Goal: Task Accomplishment & Management: Manage account settings

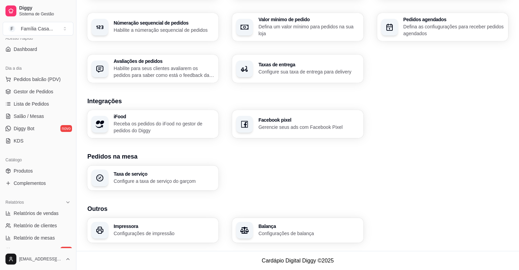
scroll to position [44, 0]
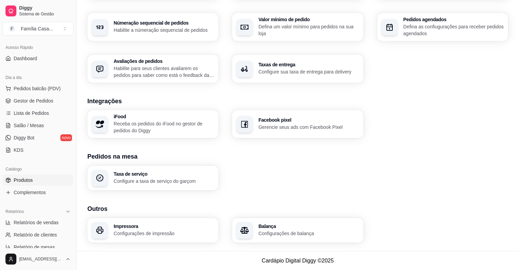
click at [36, 179] on link "Produtos" at bounding box center [38, 179] width 71 height 11
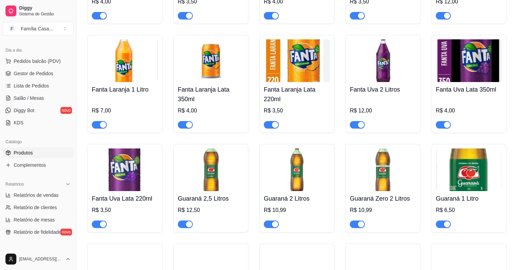
scroll to position [273, 0]
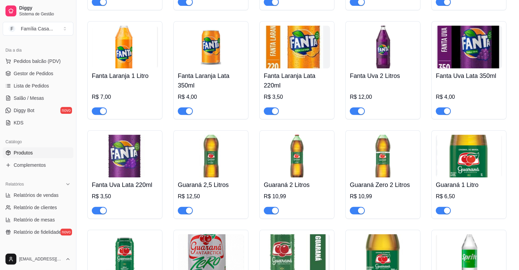
click at [102, 211] on div "button" at bounding box center [103, 210] width 6 height 6
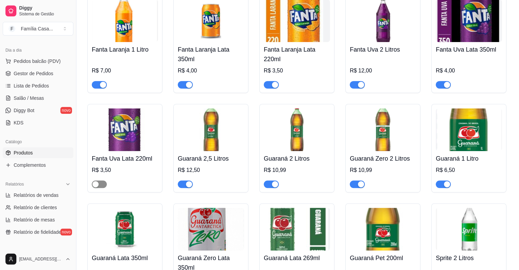
scroll to position [300, 0]
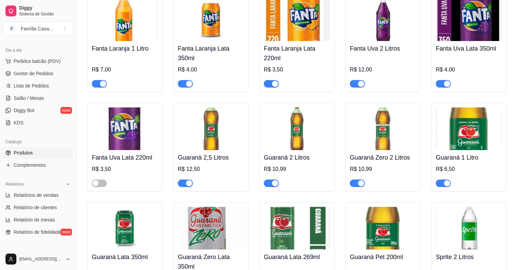
click at [186, 184] on button "button" at bounding box center [185, 183] width 15 height 8
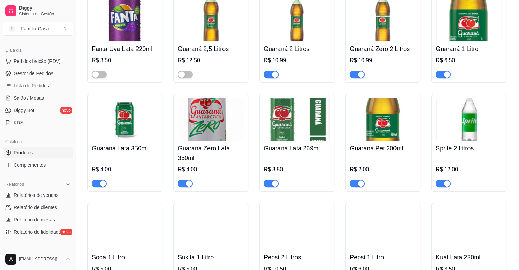
scroll to position [410, 0]
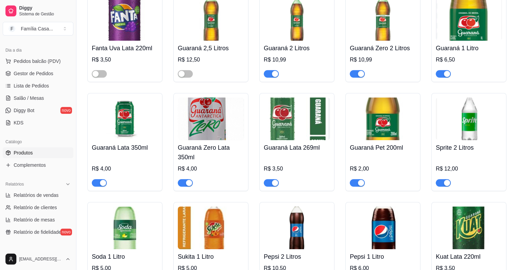
click at [360, 183] on div "button" at bounding box center [361, 183] width 6 height 6
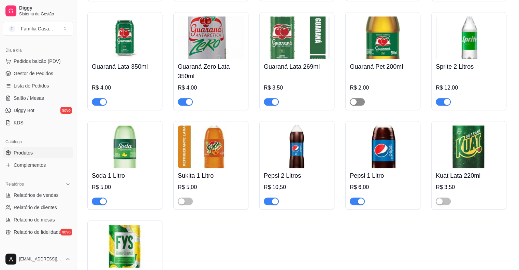
scroll to position [492, 0]
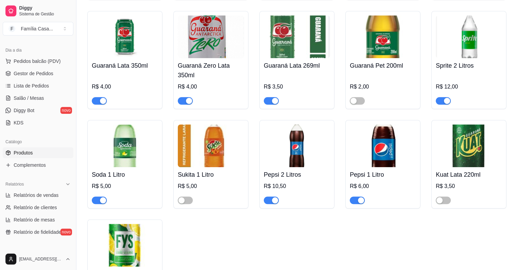
click at [125, 150] on img at bounding box center [125, 145] width 66 height 43
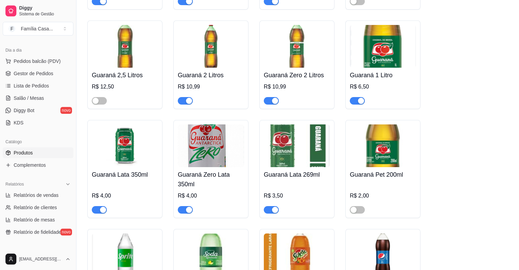
click at [125, 150] on textarea at bounding box center [221, 143] width 263 height 26
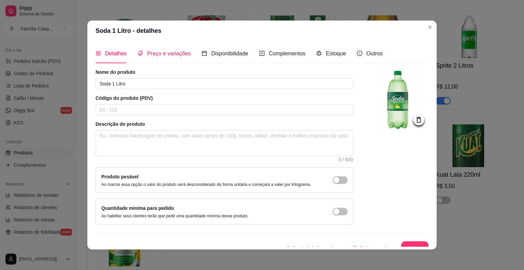
click at [158, 51] on span "Preço e variações" at bounding box center [169, 54] width 44 height 6
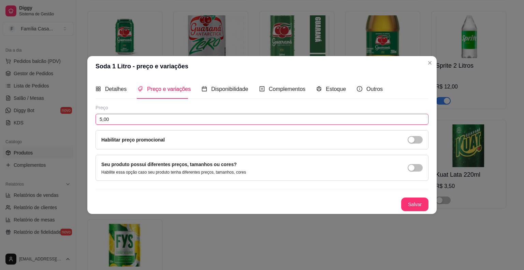
click at [113, 121] on input "5,00" at bounding box center [262, 119] width 333 height 11
type input "6,00"
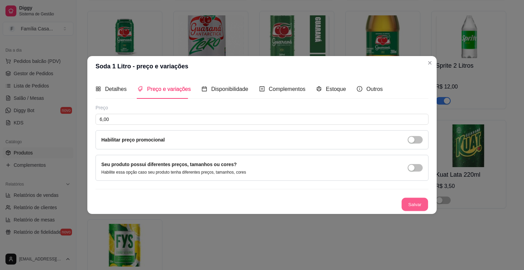
click at [411, 198] on button "Salvar" at bounding box center [415, 204] width 27 height 13
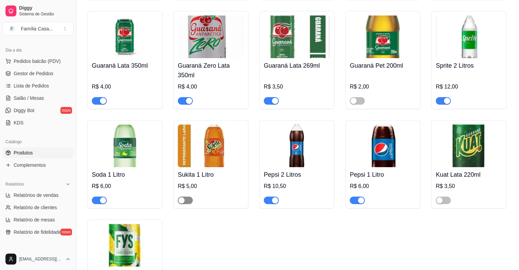
click at [183, 199] on div "button" at bounding box center [182, 200] width 6 height 6
click at [216, 158] on img at bounding box center [211, 145] width 66 height 43
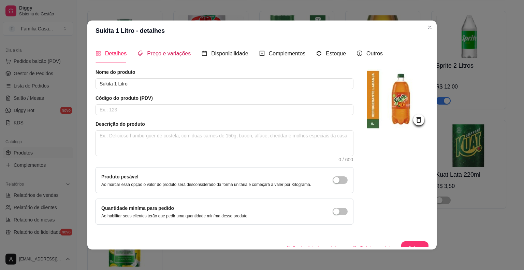
click at [160, 54] on span "Preço e variações" at bounding box center [169, 54] width 44 height 6
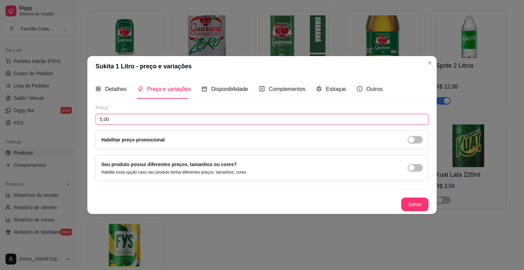
click at [113, 123] on input "5,00" at bounding box center [262, 119] width 333 height 11
type input "6,00"
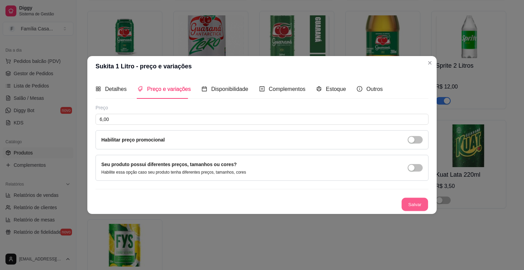
click at [411, 204] on button "Salvar" at bounding box center [415, 204] width 27 height 13
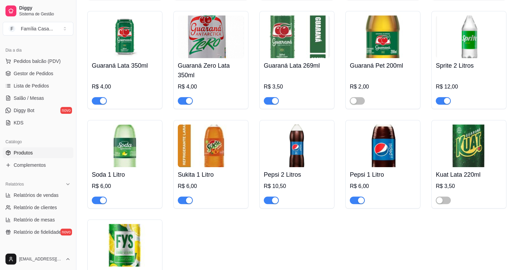
click at [297, 153] on img at bounding box center [297, 145] width 66 height 43
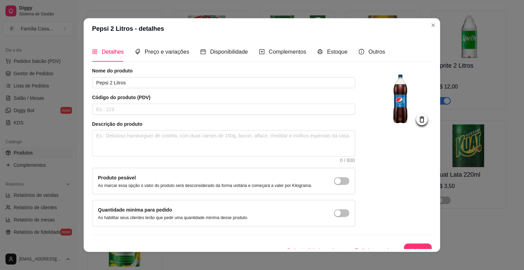
click at [297, 153] on textarea at bounding box center [224, 143] width 263 height 26
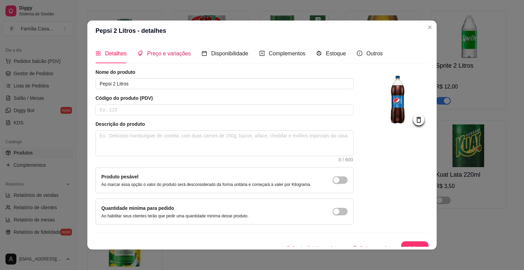
click at [172, 56] on span "Preço e variações" at bounding box center [169, 54] width 44 height 6
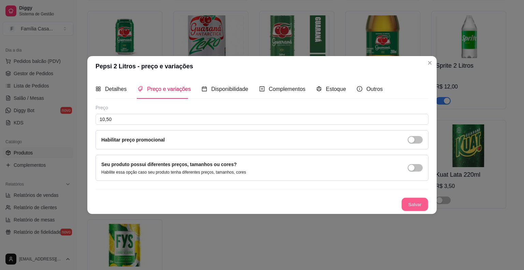
click at [418, 203] on button "Salvar" at bounding box center [415, 204] width 27 height 13
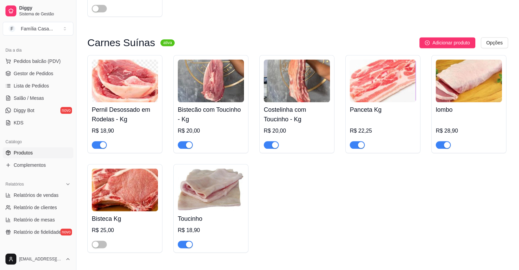
scroll to position [806, 0]
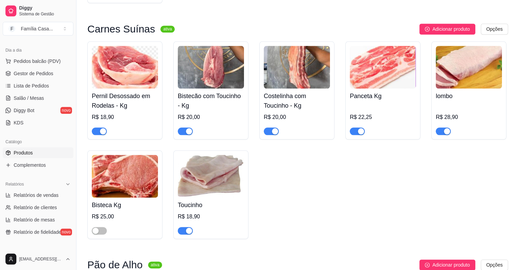
click at [381, 80] on img at bounding box center [383, 67] width 66 height 43
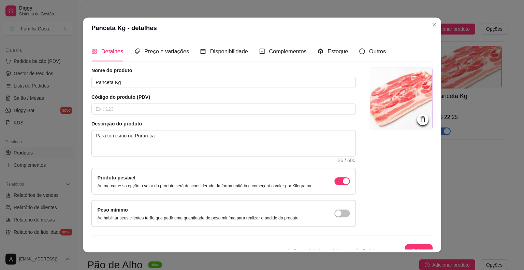
click at [381, 80] on img at bounding box center [401, 98] width 63 height 63
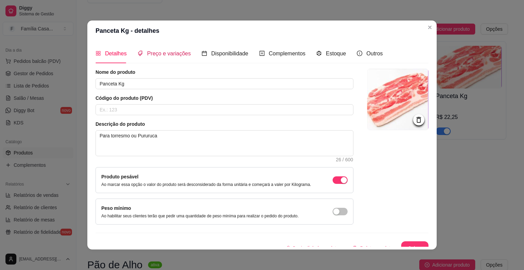
click at [171, 55] on span "Preço e variações" at bounding box center [169, 54] width 44 height 6
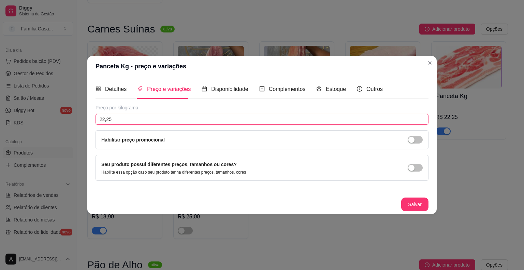
click at [124, 115] on input "22,25" at bounding box center [262, 119] width 333 height 11
type input "20,00"
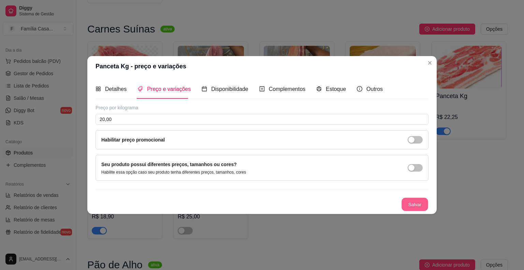
click at [407, 208] on button "Salvar" at bounding box center [415, 204] width 27 height 13
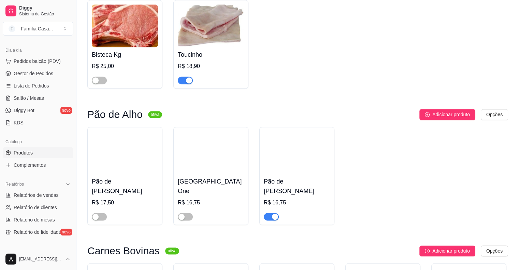
scroll to position [970, 0]
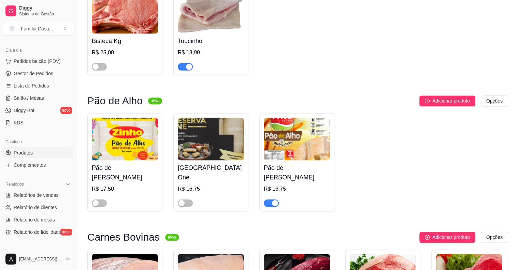
click at [302, 140] on img at bounding box center [297, 138] width 66 height 43
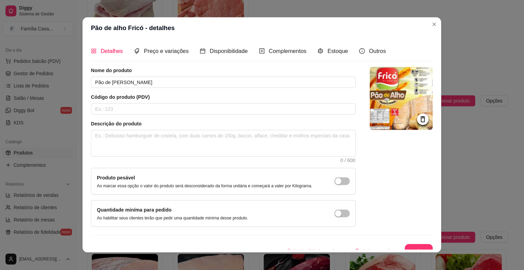
click at [302, 140] on textarea at bounding box center [223, 143] width 264 height 26
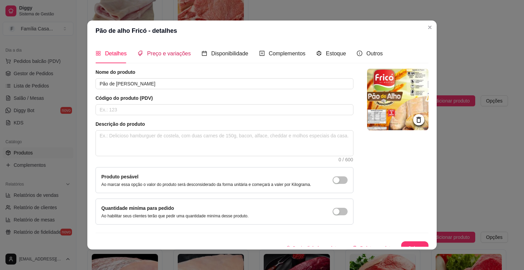
click at [163, 54] on span "Preço e variações" at bounding box center [169, 54] width 44 height 6
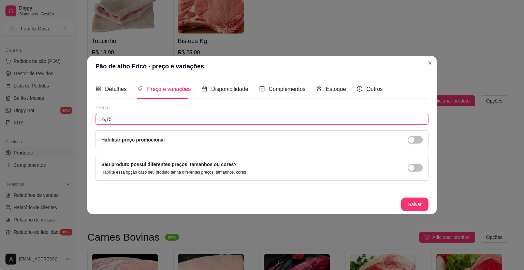
click at [117, 119] on input "16,75" at bounding box center [262, 119] width 333 height 11
type input "17,90"
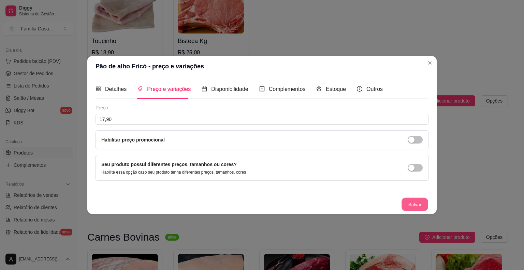
click at [423, 203] on button "Salvar" at bounding box center [415, 204] width 27 height 13
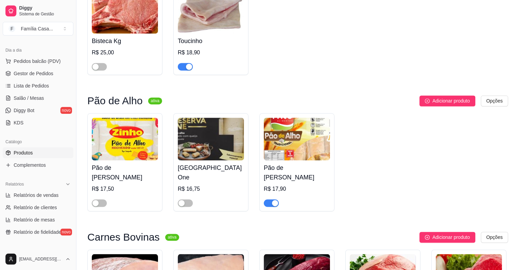
click at [315, 148] on img at bounding box center [297, 138] width 66 height 43
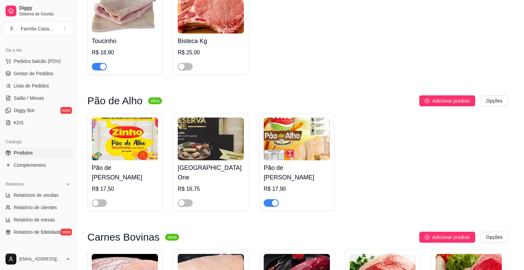
click at [315, 148] on textarea at bounding box center [224, 143] width 260 height 26
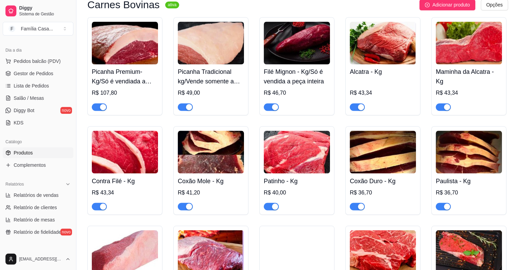
scroll to position [1215, 0]
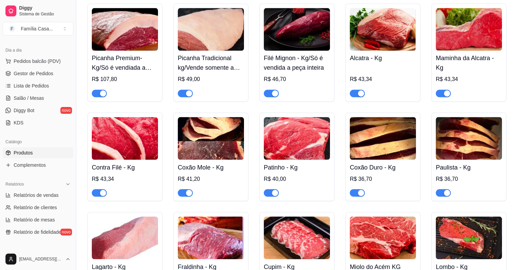
click at [203, 147] on img at bounding box center [211, 138] width 66 height 43
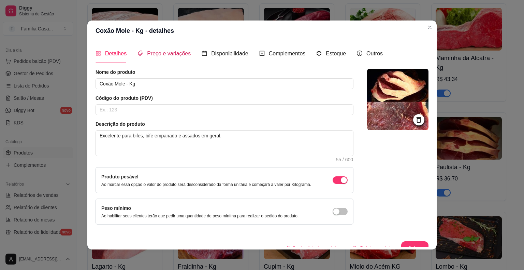
click at [159, 54] on span "Preço e variações" at bounding box center [169, 54] width 44 height 6
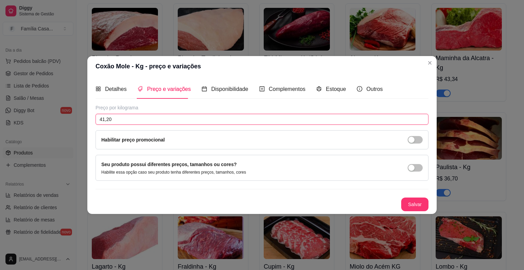
click at [119, 119] on input "41,20" at bounding box center [262, 119] width 333 height 11
type input "42,25"
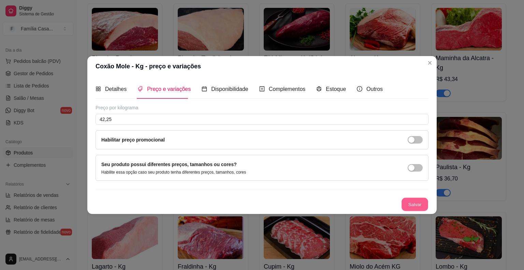
click at [414, 204] on button "Salvar" at bounding box center [415, 204] width 27 height 13
click at [421, 207] on button "Salvar" at bounding box center [415, 204] width 27 height 13
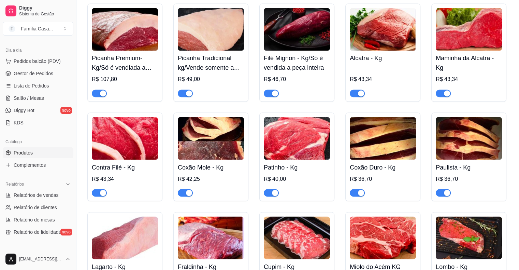
click at [300, 144] on img at bounding box center [297, 138] width 66 height 43
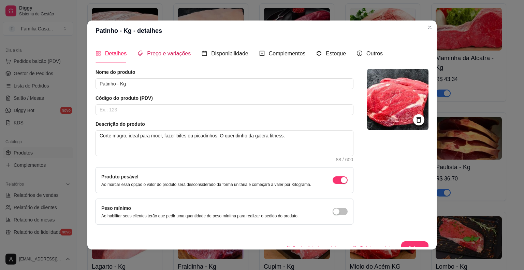
click at [170, 51] on span "Preço e variações" at bounding box center [169, 54] width 44 height 6
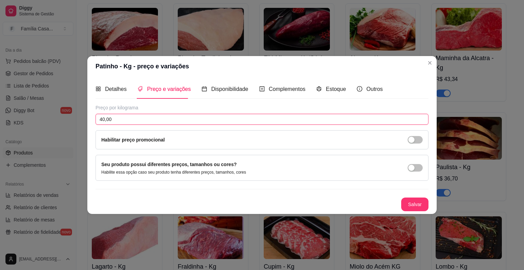
click at [115, 120] on input "40,00" at bounding box center [262, 119] width 333 height 11
type input "41,20"
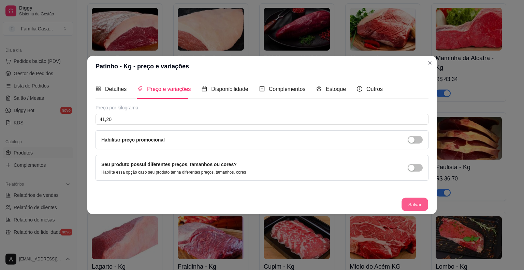
click at [418, 202] on button "Salvar" at bounding box center [415, 204] width 27 height 13
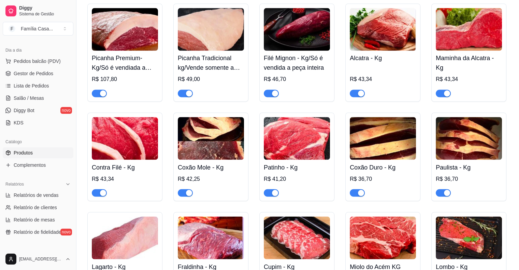
click at [382, 139] on img at bounding box center [383, 138] width 66 height 43
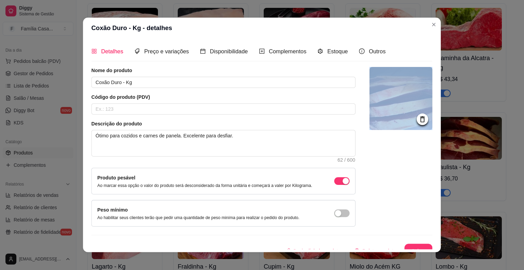
click at [382, 139] on div at bounding box center [401, 146] width 63 height 159
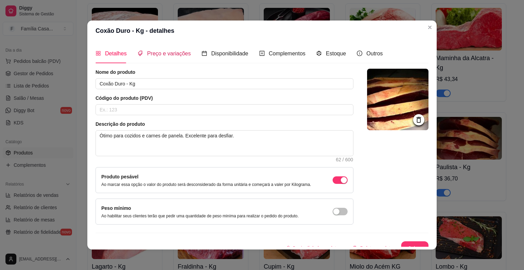
click at [167, 51] on span "Preço e variações" at bounding box center [169, 54] width 44 height 6
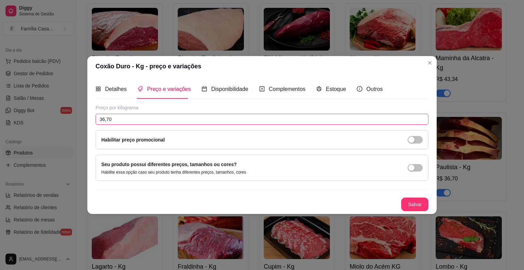
click at [120, 119] on input "36,70" at bounding box center [262, 119] width 333 height 11
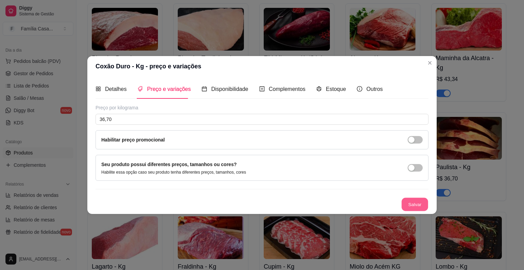
click at [426, 205] on button "Salvar" at bounding box center [415, 204] width 27 height 13
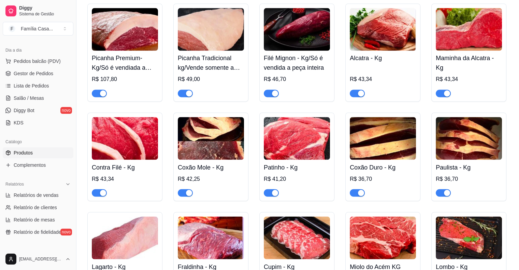
click at [457, 135] on img at bounding box center [469, 138] width 66 height 43
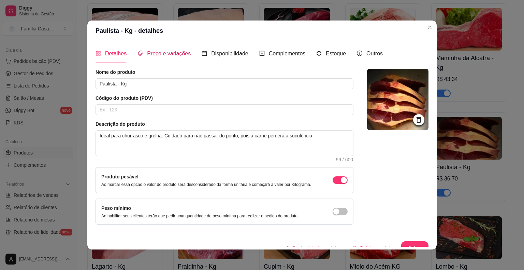
click at [171, 53] on span "Preço e variações" at bounding box center [169, 54] width 44 height 6
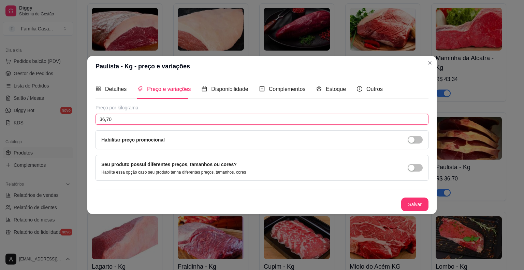
click at [120, 119] on input "36,70" at bounding box center [262, 119] width 333 height 11
type input "37,80"
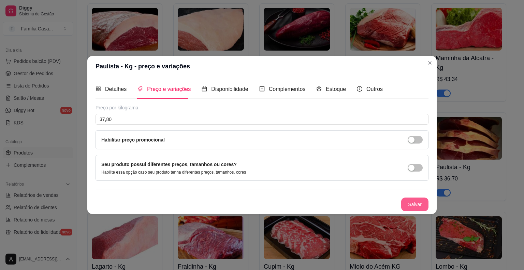
click at [422, 201] on button "Salvar" at bounding box center [414, 204] width 27 height 14
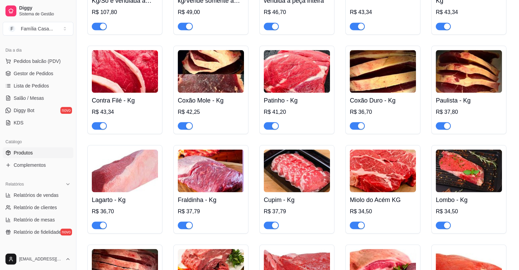
scroll to position [1284, 0]
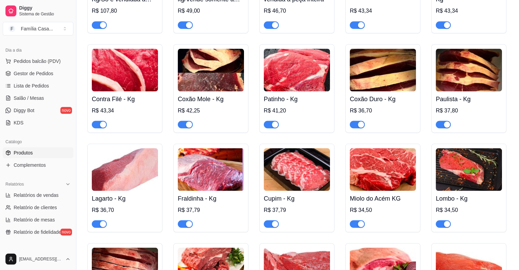
click at [112, 170] on img at bounding box center [125, 169] width 66 height 43
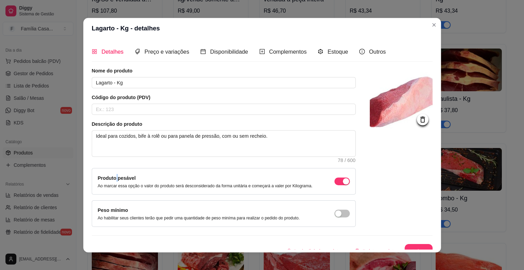
click at [112, 170] on div "Produto pesável Ao marcar essa opção o valor do produto será desconsiderado da …" at bounding box center [223, 181] width 264 height 27
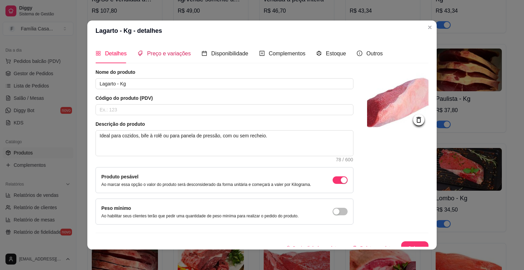
click at [160, 54] on span "Preço e variações" at bounding box center [169, 54] width 44 height 6
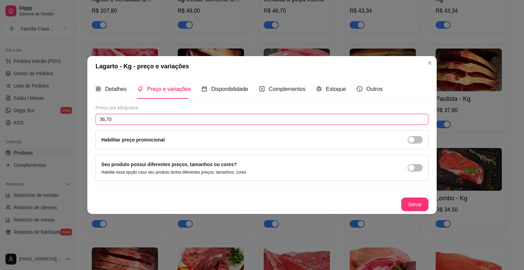
click at [123, 118] on input "36,70" at bounding box center [262, 119] width 333 height 11
type input "37,80"
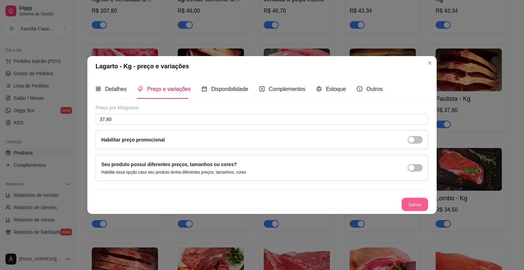
click at [413, 203] on button "Salvar" at bounding box center [415, 204] width 27 height 13
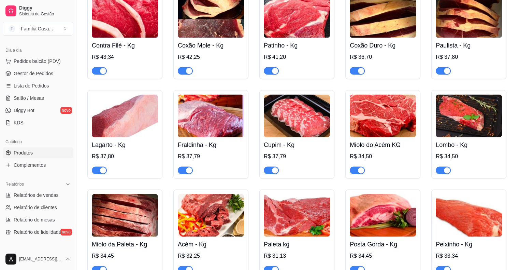
scroll to position [1338, 0]
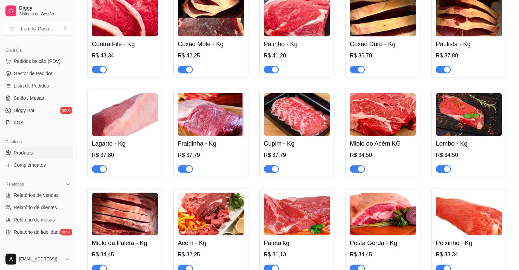
click at [391, 124] on img at bounding box center [383, 114] width 66 height 43
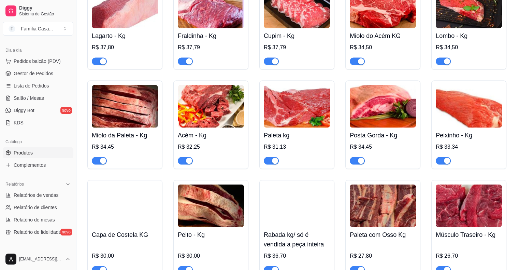
scroll to position [1447, 0]
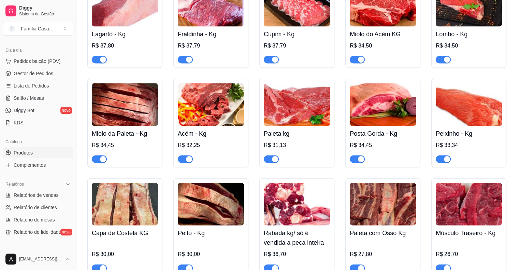
click at [112, 122] on img at bounding box center [125, 104] width 66 height 43
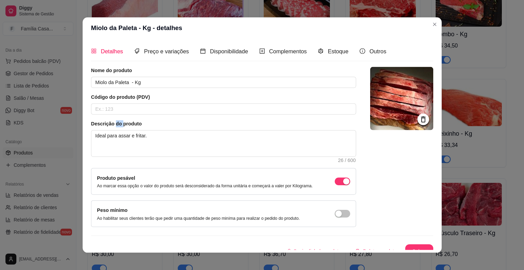
click at [112, 122] on article "Descrição do produto" at bounding box center [223, 123] width 265 height 7
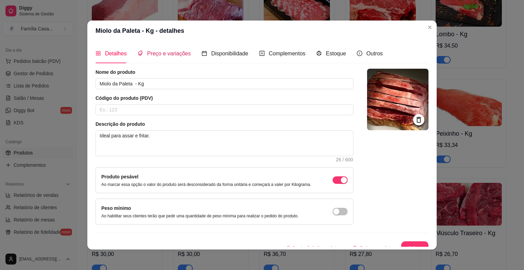
click at [161, 54] on span "Preço e variações" at bounding box center [169, 54] width 44 height 6
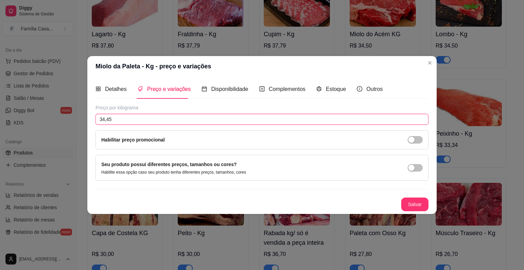
click at [118, 120] on input "34,45" at bounding box center [262, 119] width 333 height 11
type input "34,50"
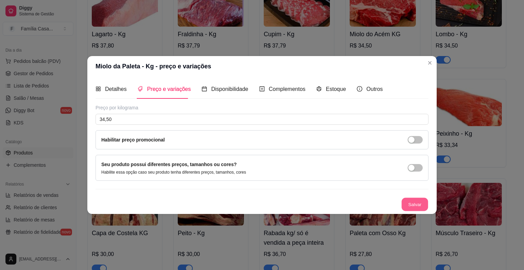
click at [421, 205] on button "Salvar" at bounding box center [415, 204] width 27 height 13
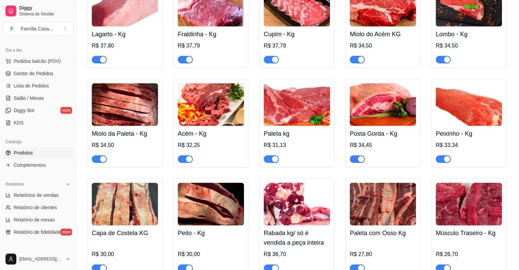
click at [310, 100] on img at bounding box center [297, 104] width 66 height 43
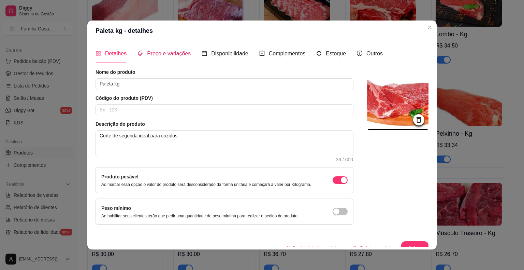
click at [159, 51] on span "Preço e variações" at bounding box center [169, 54] width 44 height 6
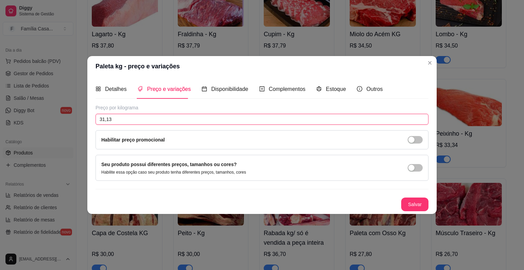
click at [116, 120] on input "31,13" at bounding box center [262, 119] width 333 height 11
type input "31,12"
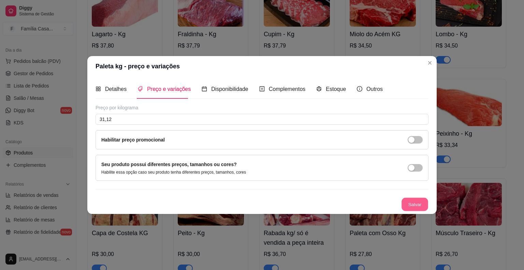
click at [411, 206] on button "Salvar" at bounding box center [415, 204] width 27 height 13
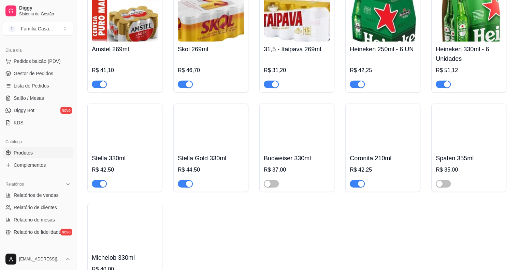
scroll to position [1966, 0]
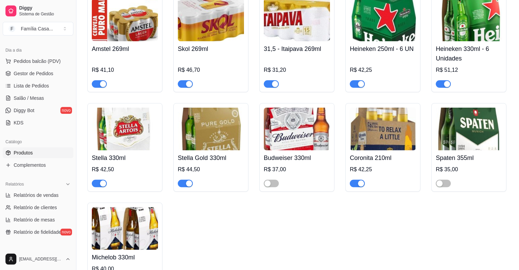
click at [105, 186] on div "button" at bounding box center [103, 183] width 6 height 6
click at [187, 186] on div "button" at bounding box center [189, 183] width 6 height 6
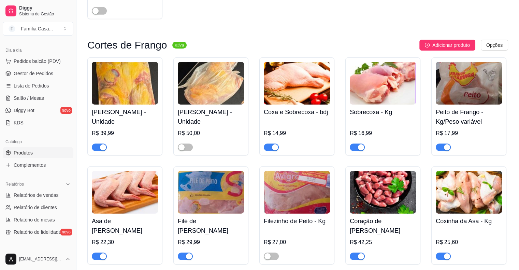
scroll to position [2239, 0]
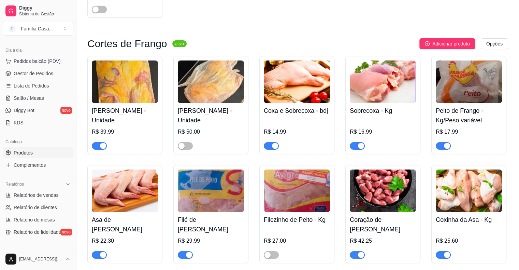
click at [310, 89] on img at bounding box center [297, 81] width 66 height 43
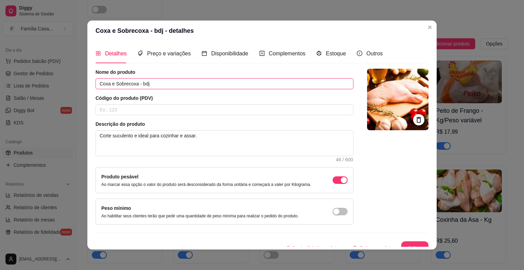
click at [161, 83] on input "Coxa e Sobrecoxa - bdj" at bounding box center [225, 83] width 258 height 11
type input "Coxa e Sobrecoxa - kg"
click at [405, 242] on button "Salvar" at bounding box center [415, 247] width 27 height 13
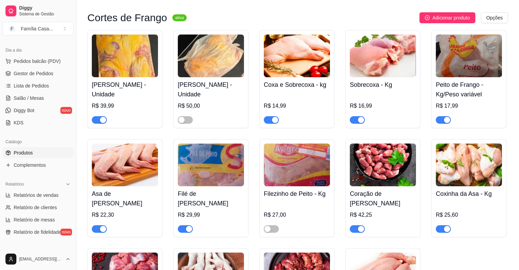
scroll to position [2267, 0]
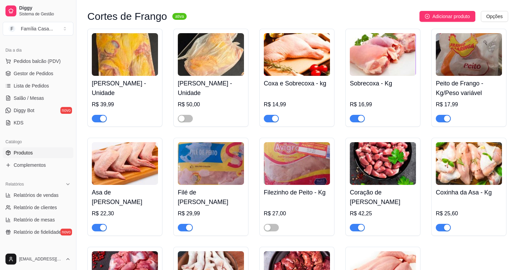
click at [477, 69] on img at bounding box center [469, 54] width 66 height 43
click at [478, 76] on img at bounding box center [469, 54] width 66 height 43
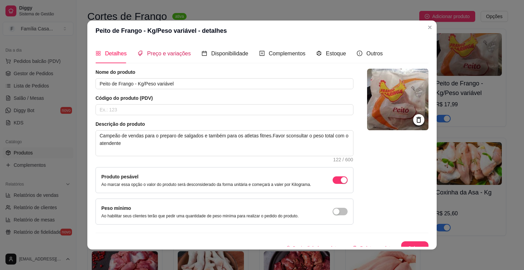
click at [162, 53] on span "Preço e variações" at bounding box center [169, 54] width 44 height 6
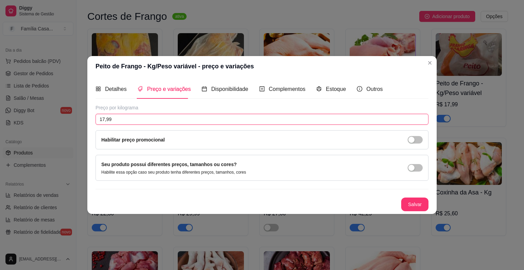
click at [135, 117] on input "17,99" at bounding box center [262, 119] width 333 height 11
type input "18,90"
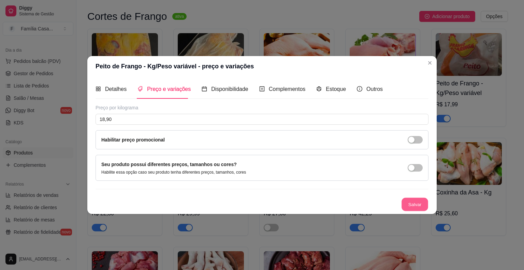
click at [410, 201] on button "Salvar" at bounding box center [415, 204] width 27 height 13
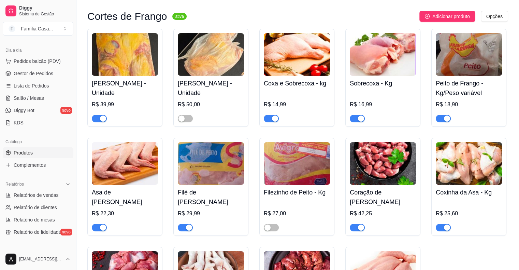
click at [381, 76] on img at bounding box center [383, 54] width 66 height 43
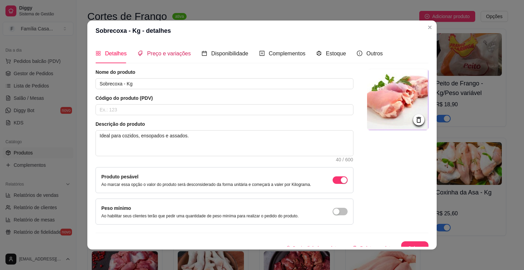
click at [158, 51] on span "Preço e variações" at bounding box center [169, 54] width 44 height 6
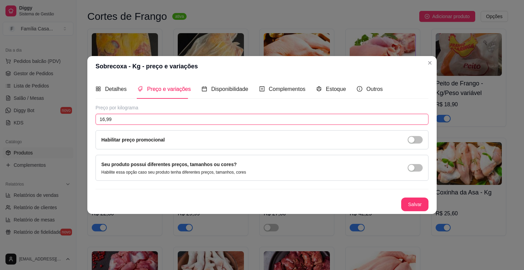
click at [123, 117] on input "16,99" at bounding box center [262, 119] width 333 height 11
type input "18,55"
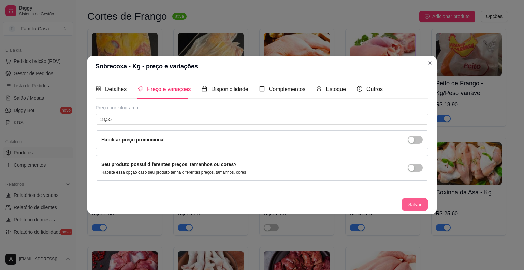
click at [413, 204] on button "Salvar" at bounding box center [415, 204] width 27 height 13
click at [413, 205] on button "Salvar" at bounding box center [415, 204] width 27 height 13
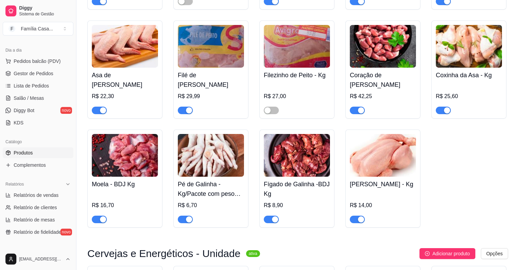
scroll to position [2390, 0]
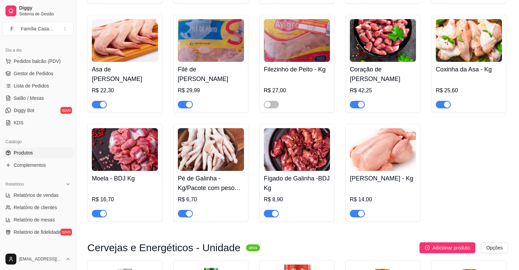
click at [231, 60] on img at bounding box center [211, 40] width 66 height 43
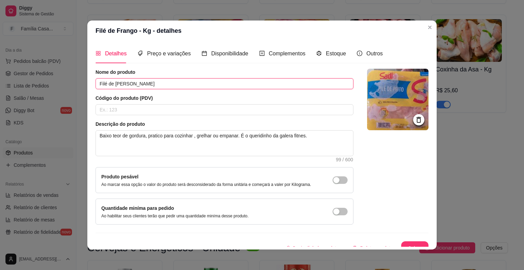
click at [127, 84] on input "Filé de [PERSON_NAME]" at bounding box center [225, 83] width 258 height 11
type input "Filé de Frango diversas marcas - Kg"
click at [402, 241] on button "Salvar" at bounding box center [415, 247] width 27 height 13
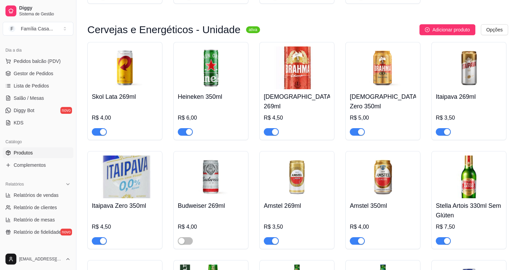
scroll to position [2608, 0]
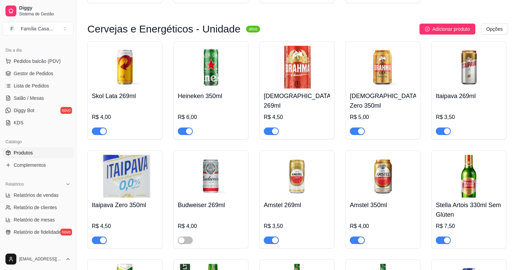
click at [361, 134] on div "button" at bounding box center [361, 131] width 6 height 6
click at [103, 243] on div "button" at bounding box center [103, 240] width 6 height 6
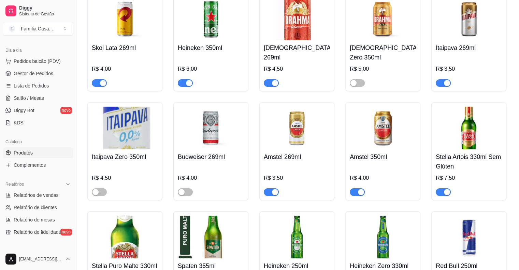
scroll to position [2676, 0]
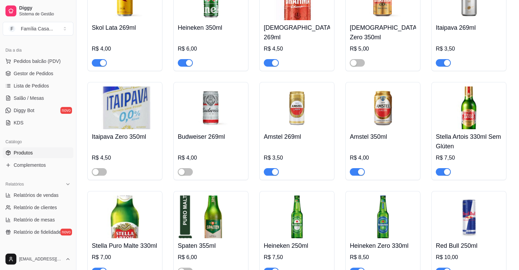
click at [362, 175] on div "button" at bounding box center [361, 172] width 6 height 6
click at [446, 175] on span "button" at bounding box center [443, 172] width 15 height 8
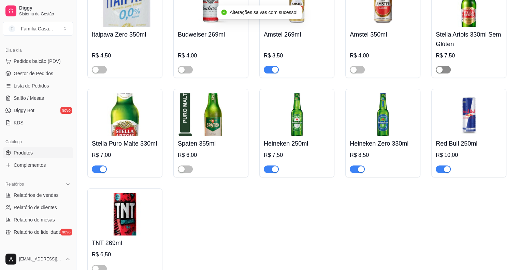
scroll to position [2799, 0]
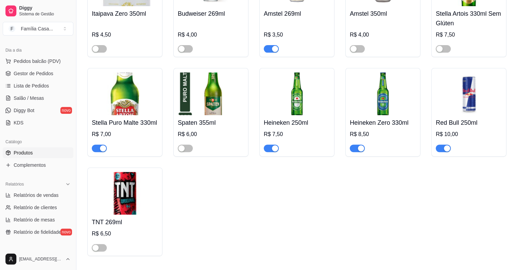
click at [103, 151] on div "button" at bounding box center [103, 148] width 6 height 6
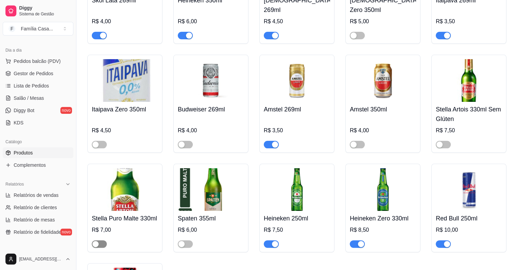
scroll to position [2717, 0]
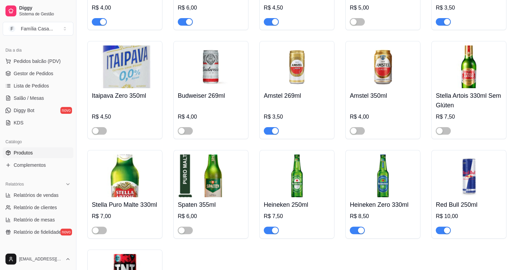
click at [210, 188] on img at bounding box center [211, 175] width 66 height 43
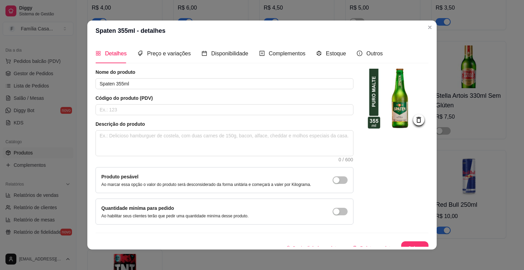
click at [391, 95] on img at bounding box center [397, 99] width 61 height 61
click at [168, 56] on span "Preço e variações" at bounding box center [169, 54] width 44 height 6
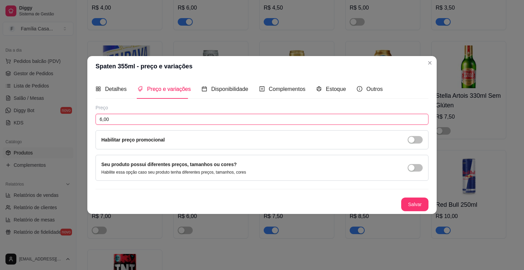
click at [144, 118] on input "6,00" at bounding box center [262, 119] width 333 height 11
type input "8,50"
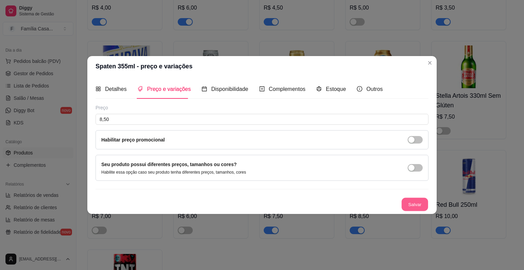
click at [410, 203] on button "Salvar" at bounding box center [415, 204] width 27 height 13
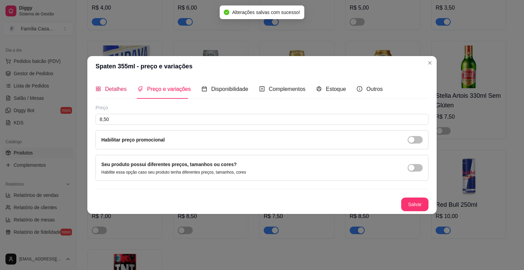
click at [114, 91] on span "Detalhes" at bounding box center [116, 89] width 22 height 6
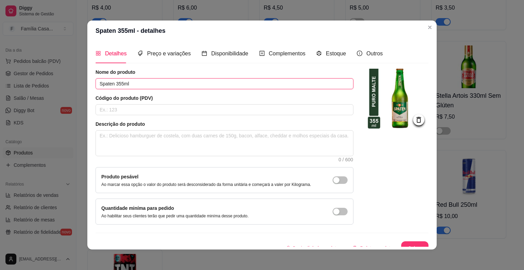
click at [111, 84] on input "Spaten 355ml" at bounding box center [225, 83] width 258 height 11
click at [124, 82] on input "Heiniken 355ml" at bounding box center [225, 83] width 258 height 11
type input "Heiniken 330ml"
click at [415, 120] on icon at bounding box center [419, 120] width 8 height 8
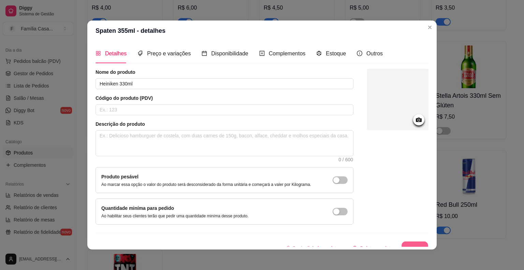
click at [407, 242] on button "Salvar" at bounding box center [415, 247] width 27 height 13
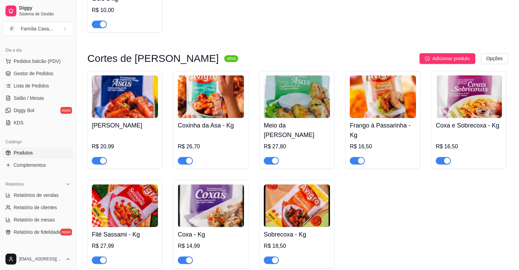
scroll to position [3550, 0]
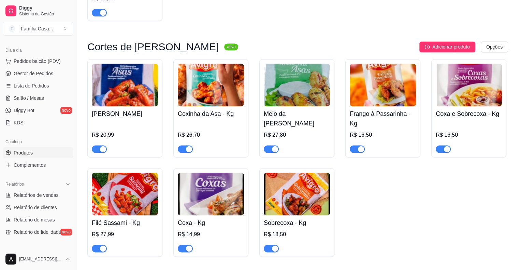
click at [124, 105] on img at bounding box center [125, 84] width 66 height 43
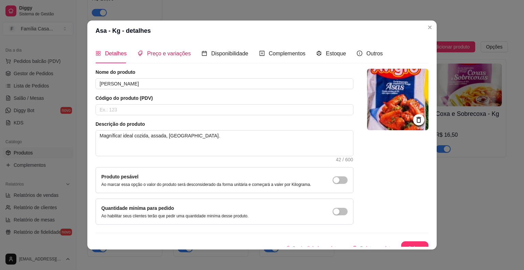
click at [151, 53] on span "Preço e variações" at bounding box center [169, 54] width 44 height 6
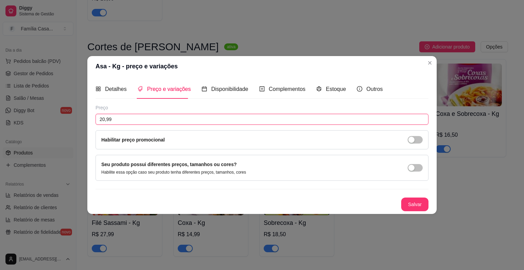
click at [123, 121] on input "20,99" at bounding box center [262, 119] width 333 height 11
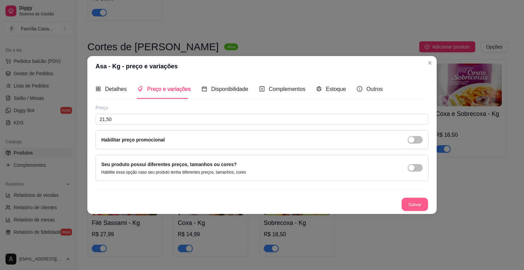
click at [416, 207] on button "Salvar" at bounding box center [415, 204] width 27 height 13
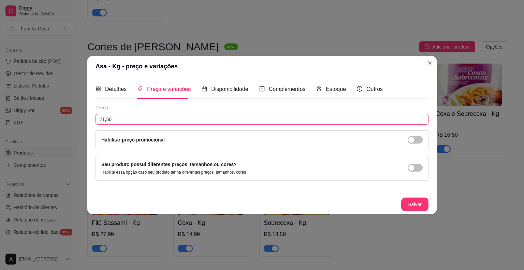
click at [141, 118] on input "21,50" at bounding box center [262, 119] width 333 height 11
type input "22,23"
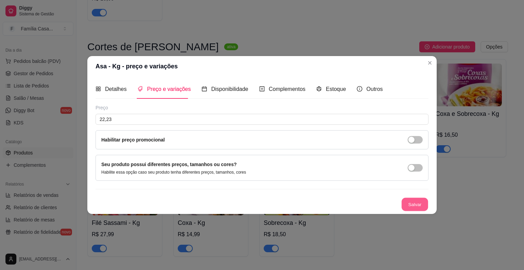
click at [423, 205] on button "Salvar" at bounding box center [415, 204] width 27 height 13
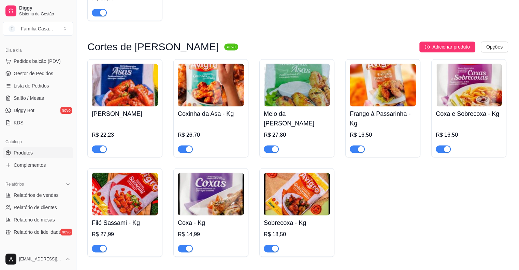
click at [435, 116] on div "Coxa e Sobrecoxa - Kg R$ 16,50" at bounding box center [469, 108] width 75 height 98
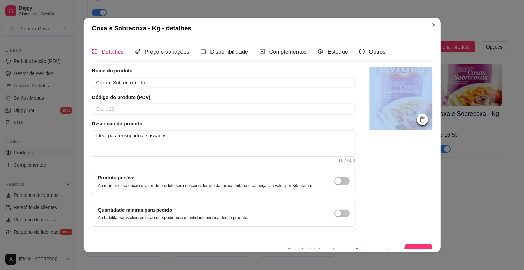
click at [435, 116] on div "Detalhes Preço e variações Disponibilidade Complementos Estoque Outros Nome do …" at bounding box center [261, 145] width 357 height 213
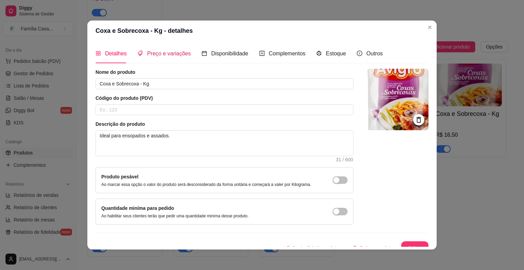
click at [165, 53] on span "Preço e variações" at bounding box center [169, 54] width 44 height 6
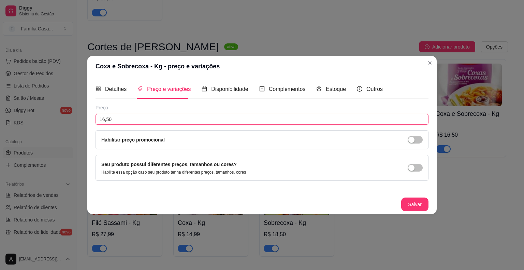
click at [116, 119] on input "16,50" at bounding box center [262, 119] width 333 height 11
type input "16,70"
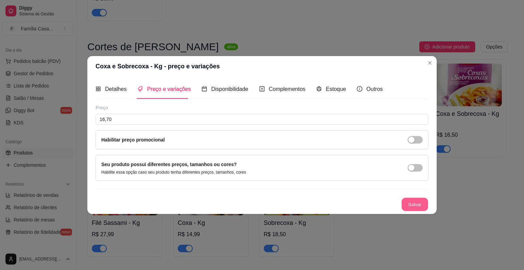
click at [419, 201] on button "Salvar" at bounding box center [415, 204] width 27 height 13
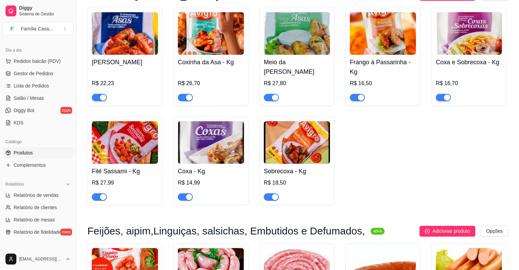
scroll to position [3605, 0]
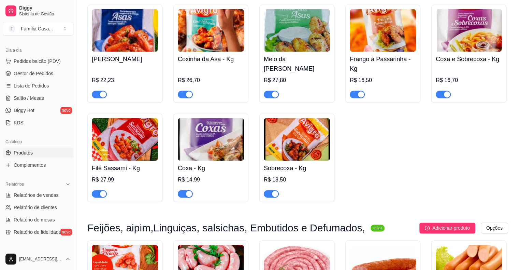
click at [121, 160] on img at bounding box center [125, 139] width 66 height 43
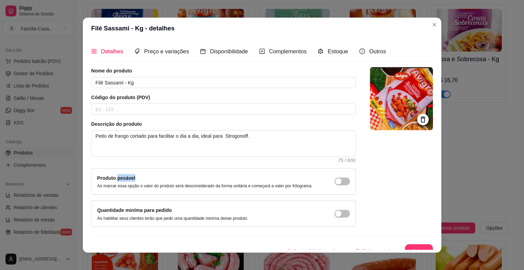
click at [121, 168] on div "Produto pesável Ao marcar essa opção o valor do produto será desconsiderado da …" at bounding box center [223, 181] width 265 height 27
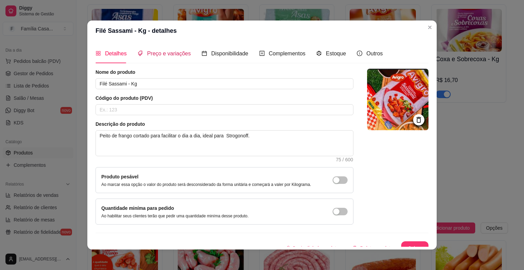
click at [153, 53] on span "Preço e variações" at bounding box center [169, 54] width 44 height 6
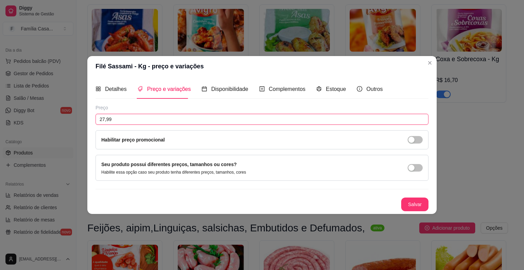
click at [121, 121] on input "27,99" at bounding box center [262, 119] width 333 height 11
type input "29,99"
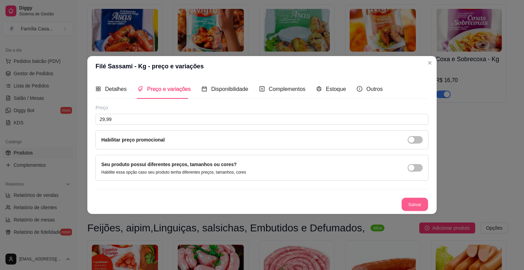
click at [419, 203] on button "Salvar" at bounding box center [415, 204] width 27 height 13
click at [410, 201] on button "Salvar" at bounding box center [415, 204] width 27 height 13
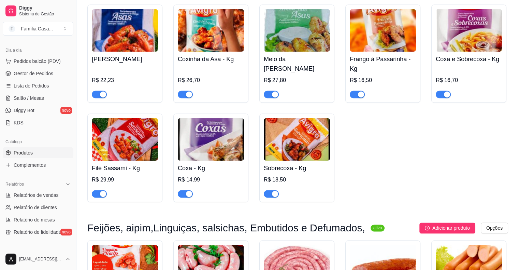
click at [206, 160] on img at bounding box center [211, 139] width 66 height 43
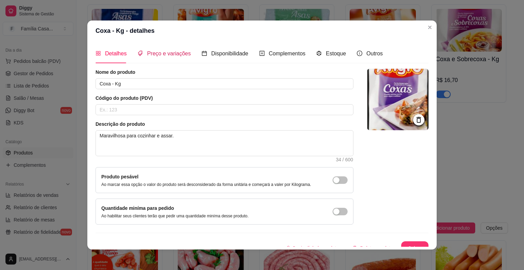
click at [169, 55] on span "Preço e variações" at bounding box center [169, 54] width 44 height 6
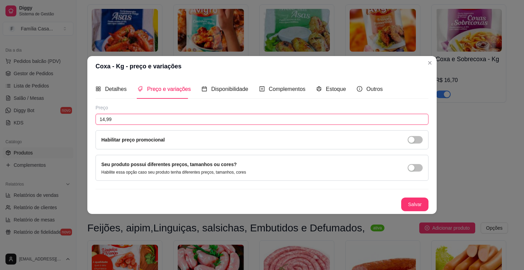
click at [128, 119] on input "14,99" at bounding box center [262, 119] width 333 height 11
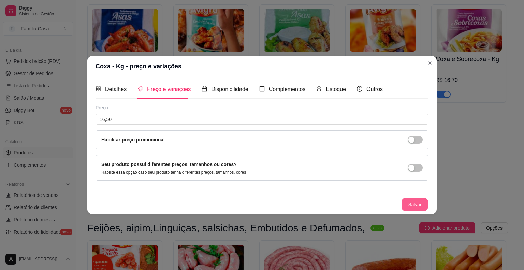
click at [410, 203] on button "Salvar" at bounding box center [415, 204] width 27 height 13
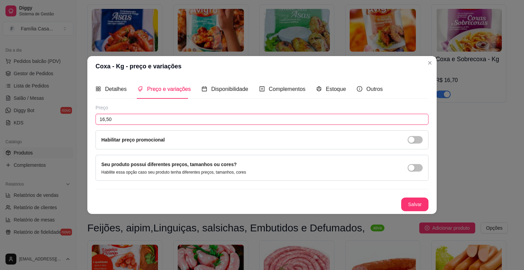
click at [128, 117] on input "16,50" at bounding box center [262, 119] width 333 height 11
type input "16,70"
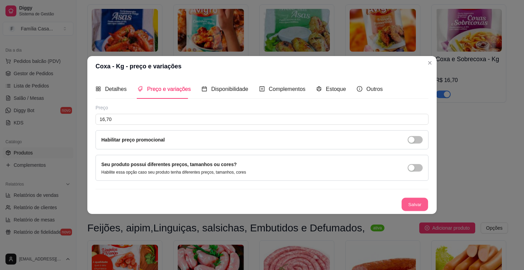
click at [420, 204] on button "Salvar" at bounding box center [415, 204] width 27 height 13
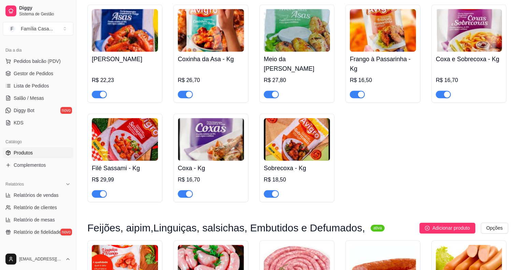
click at [305, 159] on img at bounding box center [297, 139] width 66 height 43
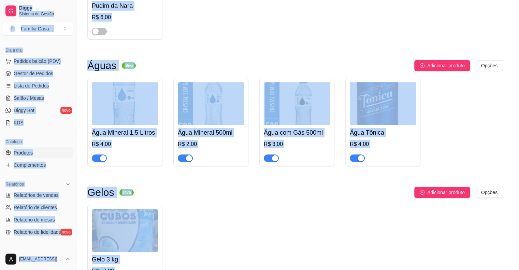
click at [305, 159] on div "Descrição do produto Corte suculento, ideal para grelhar e assar. 44 / 600" at bounding box center [221, 141] width 263 height 42
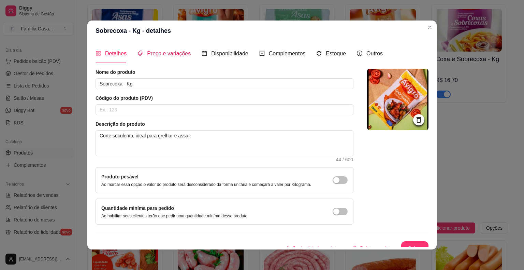
click at [157, 54] on span "Preço e variações" at bounding box center [169, 54] width 44 height 6
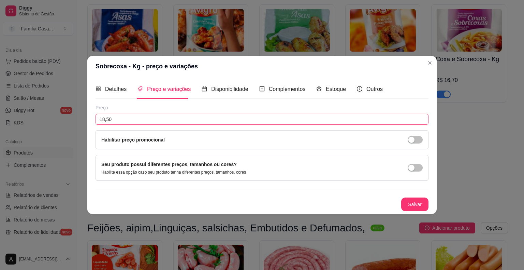
click at [135, 119] on input "18,50" at bounding box center [262, 119] width 333 height 11
type input "18,90"
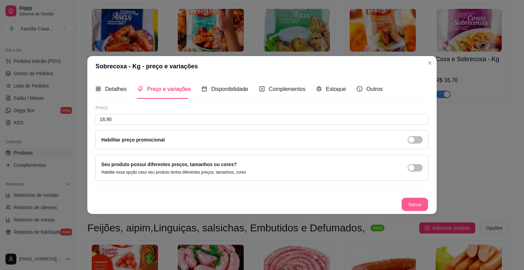
click at [425, 198] on button "Salvar" at bounding box center [415, 204] width 27 height 13
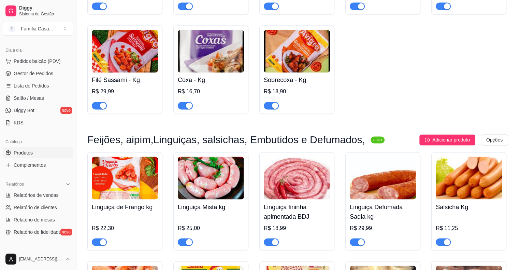
scroll to position [3742, 0]
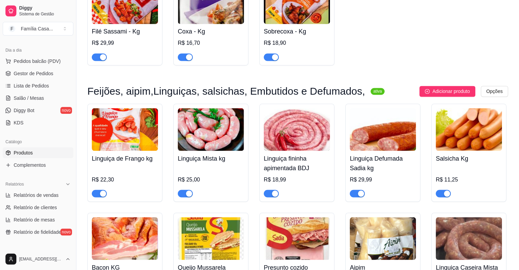
click at [300, 150] on img at bounding box center [297, 129] width 66 height 43
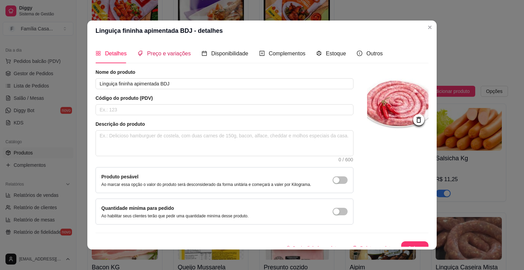
click at [162, 51] on span "Preço e variações" at bounding box center [169, 54] width 44 height 6
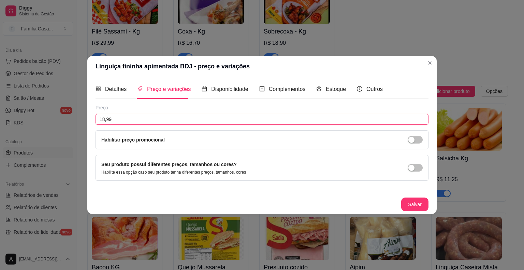
click at [112, 119] on input "18,99" at bounding box center [262, 119] width 333 height 11
type input "19,99"
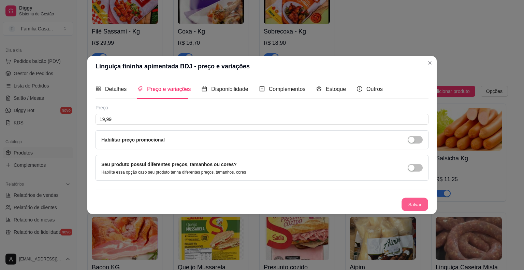
click at [418, 201] on button "Salvar" at bounding box center [415, 204] width 27 height 13
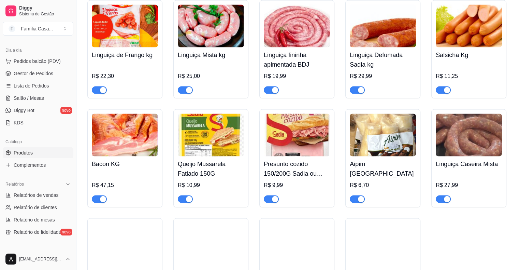
scroll to position [3864, 0]
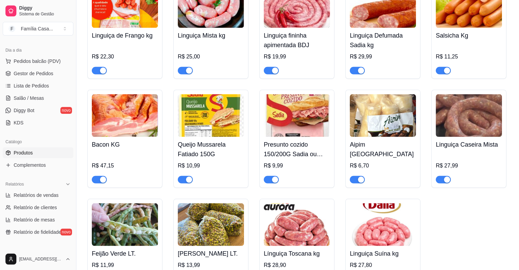
click at [465, 126] on img at bounding box center [469, 115] width 66 height 43
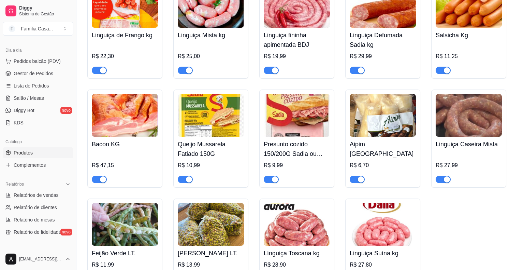
click at [465, 126] on img at bounding box center [469, 115] width 66 height 43
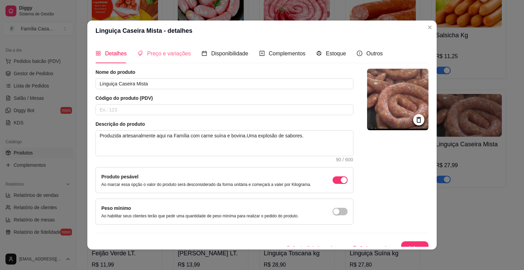
click at [168, 46] on div "Preço e variações" at bounding box center [164, 53] width 53 height 19
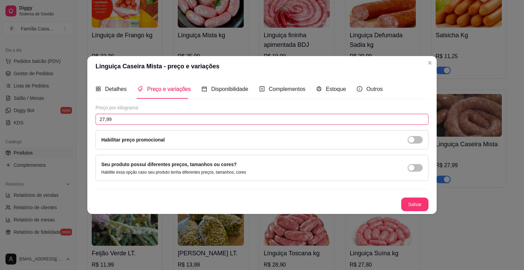
click at [119, 121] on input "27,99" at bounding box center [262, 119] width 333 height 11
type input "30,00"
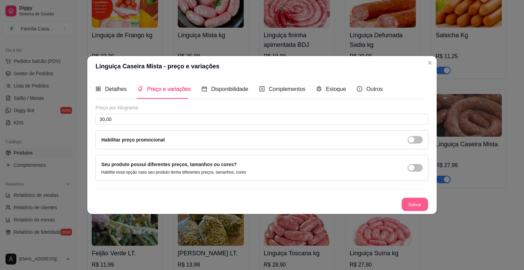
click at [419, 207] on button "Salvar" at bounding box center [415, 204] width 27 height 13
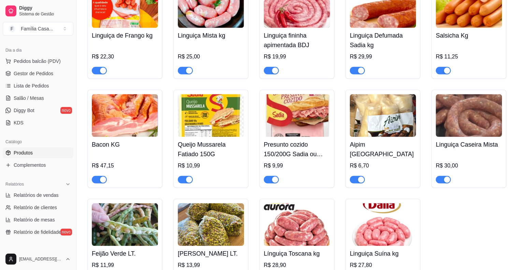
click at [120, 137] on img at bounding box center [125, 115] width 66 height 43
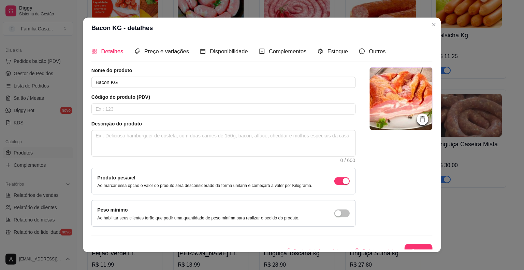
click at [120, 145] on textarea at bounding box center [224, 143] width 264 height 26
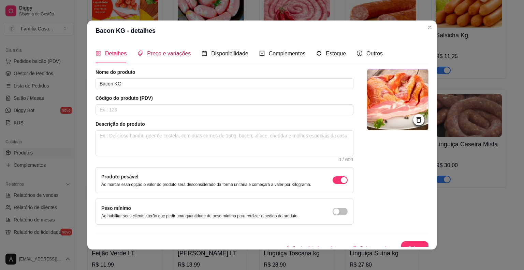
click at [158, 51] on span "Preço e variações" at bounding box center [169, 54] width 44 height 6
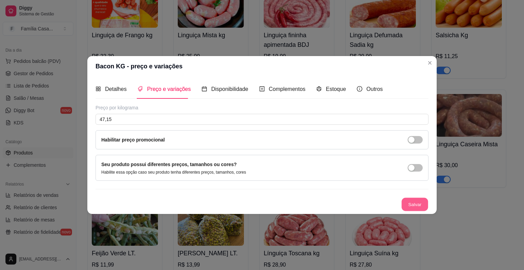
click at [407, 200] on button "Salvar" at bounding box center [415, 204] width 27 height 13
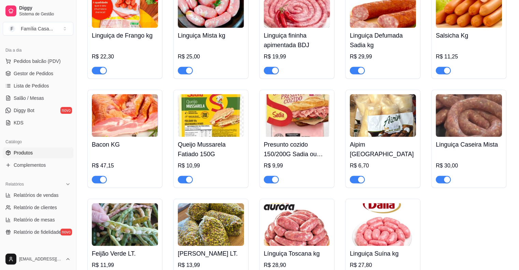
click at [225, 137] on img at bounding box center [211, 115] width 66 height 43
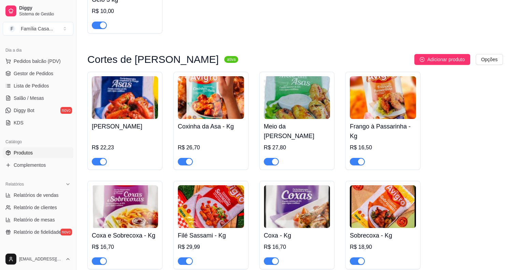
click at [225, 139] on textarea "Ideal para lanches." at bounding box center [221, 143] width 264 height 26
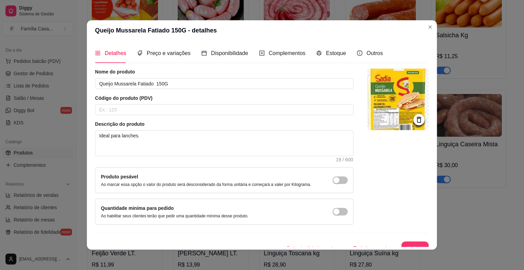
click at [225, 139] on textarea "Ideal para lanches." at bounding box center [225, 142] width 258 height 25
click at [169, 52] on span "Preço e variações" at bounding box center [169, 54] width 44 height 6
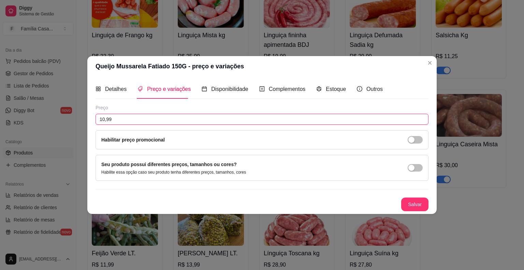
click at [118, 120] on input "10,99" at bounding box center [262, 119] width 333 height 11
type input "11,00"
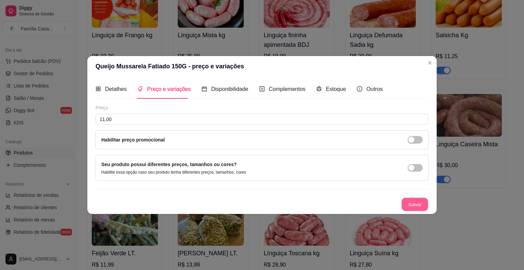
click at [415, 204] on button "Salvar" at bounding box center [415, 204] width 27 height 13
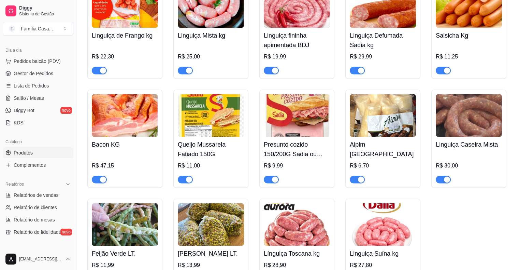
click at [289, 132] on img at bounding box center [297, 115] width 66 height 43
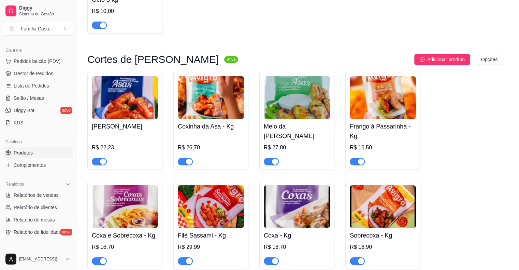
click at [289, 132] on textarea "ideal para lanches." at bounding box center [221, 143] width 261 height 26
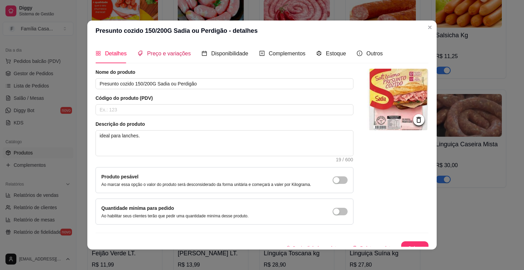
click at [156, 54] on span "Preço e variações" at bounding box center [169, 54] width 44 height 6
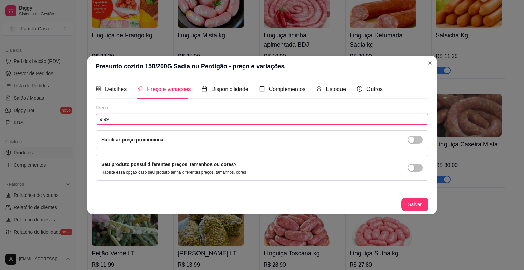
click at [114, 119] on input "9,99" at bounding box center [262, 119] width 333 height 11
type input "10,00"
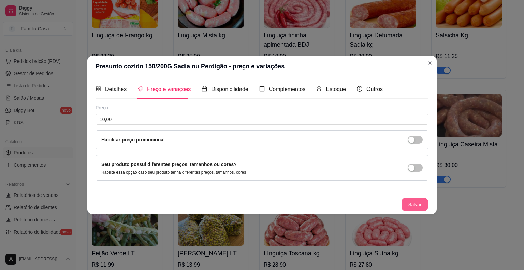
click at [413, 198] on button "Salvar" at bounding box center [415, 204] width 27 height 13
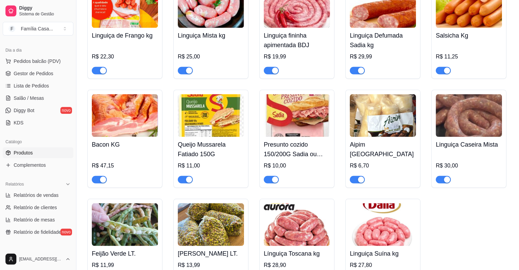
click at [392, 133] on img at bounding box center [383, 115] width 66 height 43
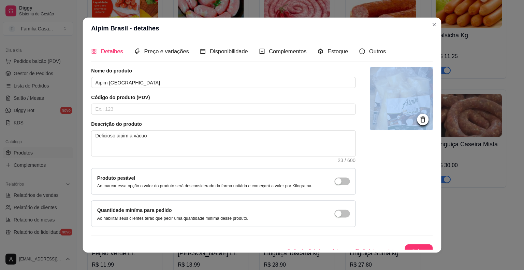
click at [392, 133] on div at bounding box center [401, 147] width 63 height 160
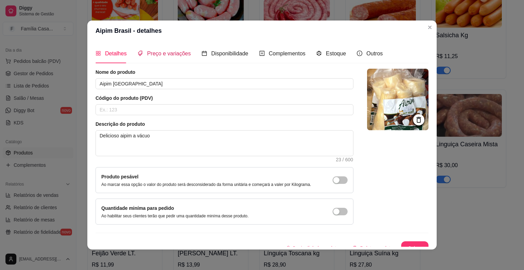
click at [173, 54] on span "Preço e variações" at bounding box center [169, 54] width 44 height 6
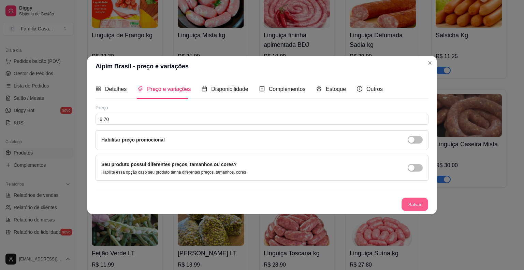
click at [412, 204] on button "Salvar" at bounding box center [415, 204] width 27 height 13
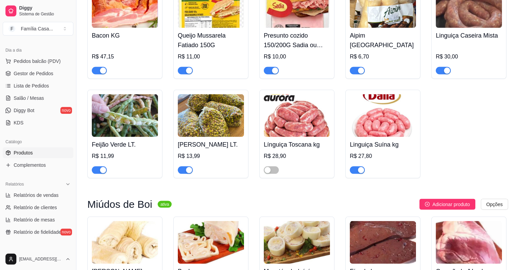
scroll to position [3974, 0]
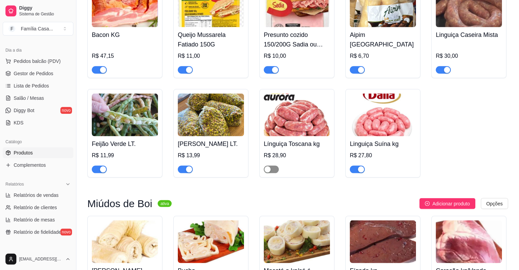
click at [266, 172] on div "button" at bounding box center [268, 169] width 6 height 6
click at [378, 27] on img at bounding box center [383, 6] width 66 height 43
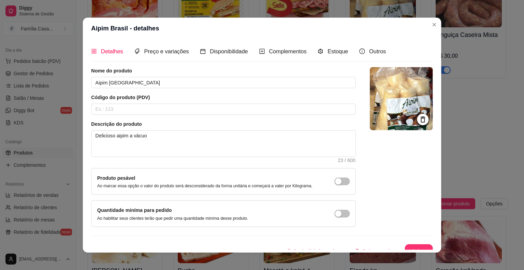
click at [378, 28] on header "Aipim Brasil - detalhes" at bounding box center [262, 27] width 359 height 21
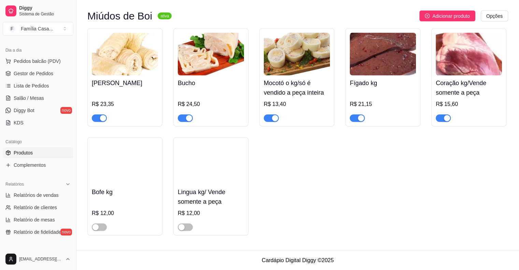
scroll to position [4183, 0]
